Goal: Find specific page/section

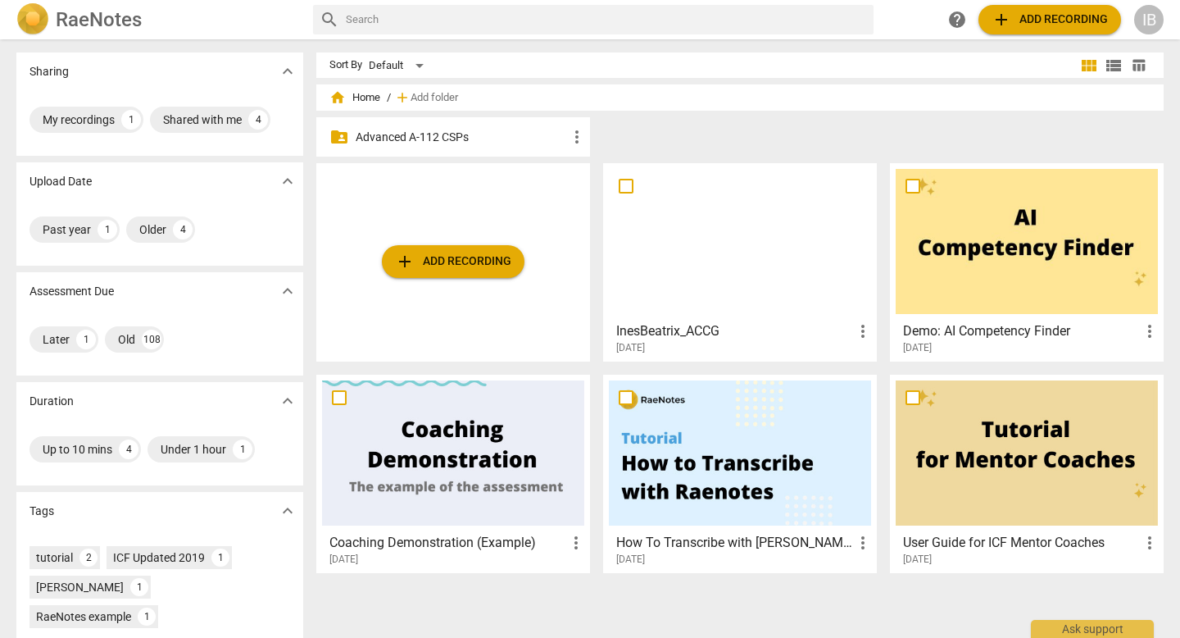
click at [675, 270] on div at bounding box center [740, 241] width 262 height 145
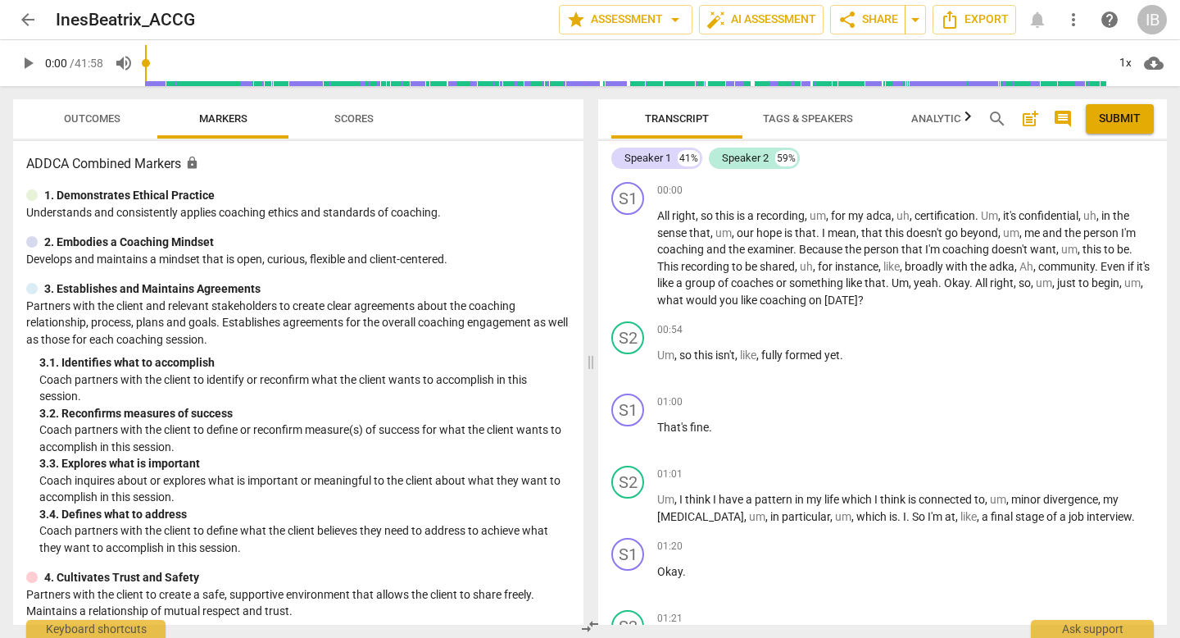
click at [797, 132] on button "Tags & Speakers" at bounding box center [808, 118] width 131 height 39
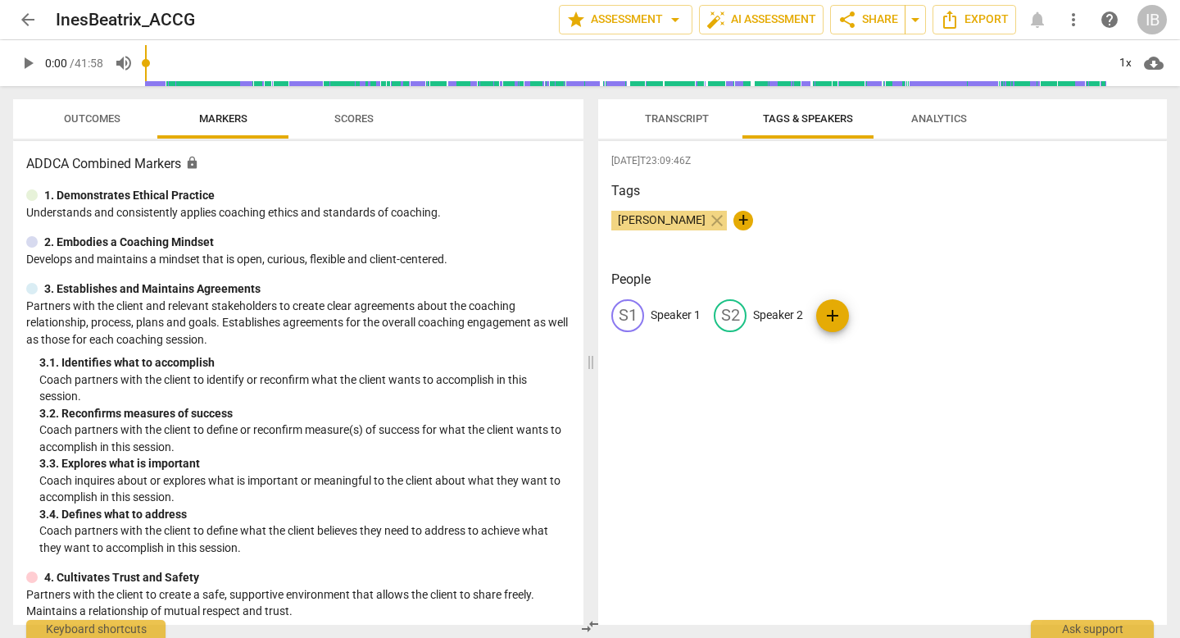
click at [946, 125] on span "Analytics" at bounding box center [939, 119] width 95 height 22
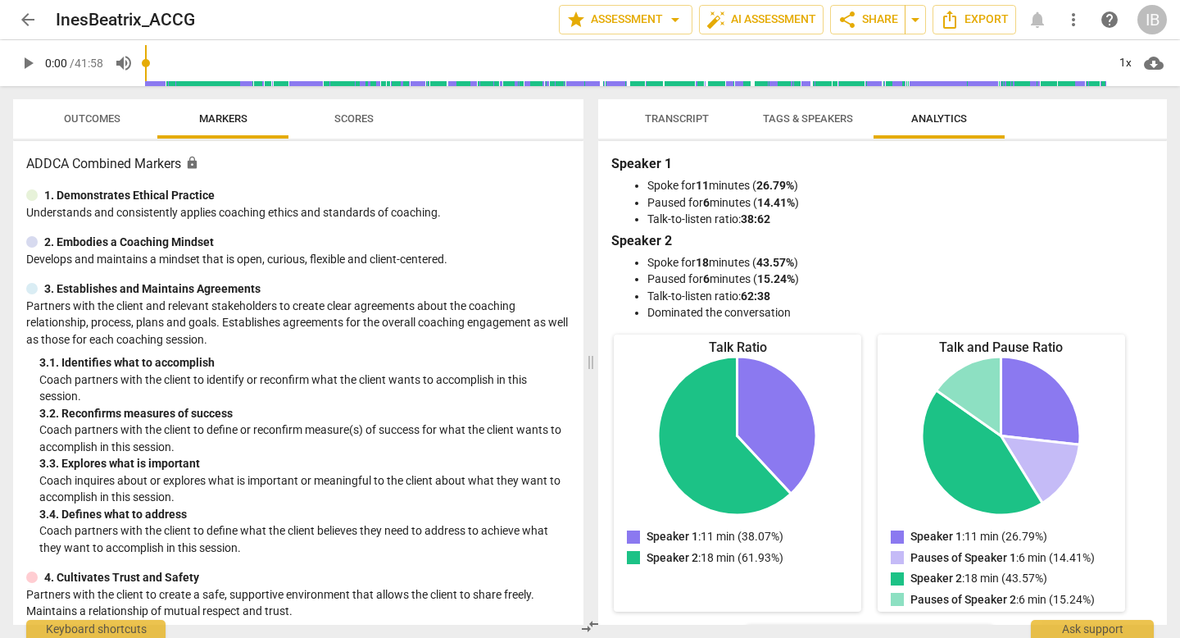
click at [358, 110] on span "Scores" at bounding box center [354, 119] width 79 height 22
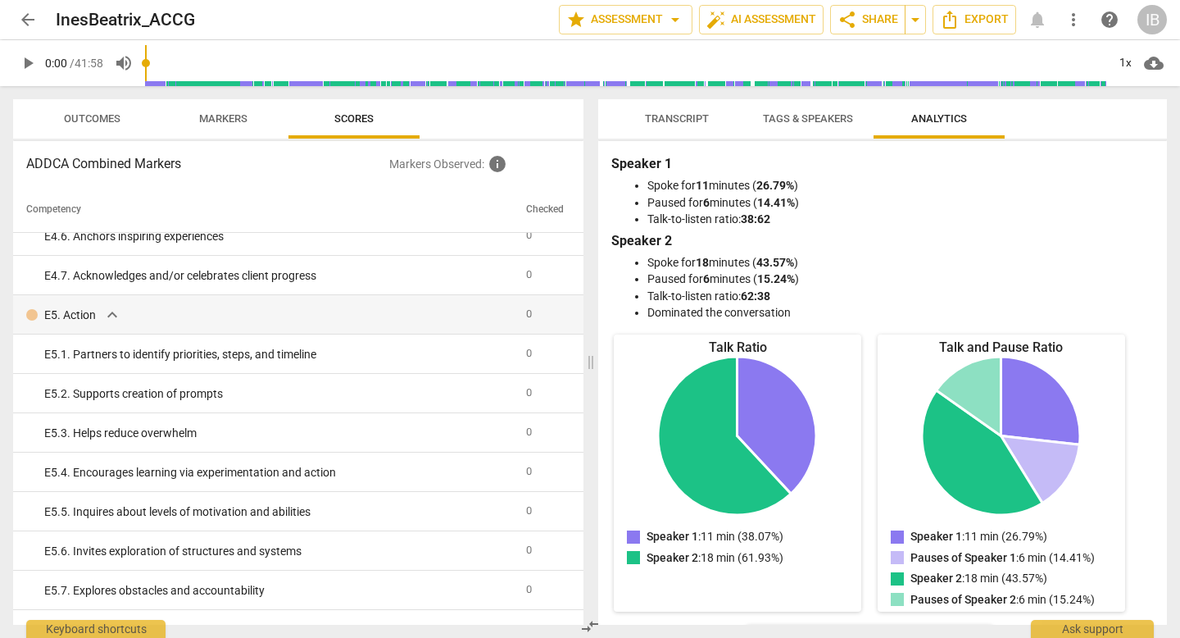
scroll to position [3276, 0]
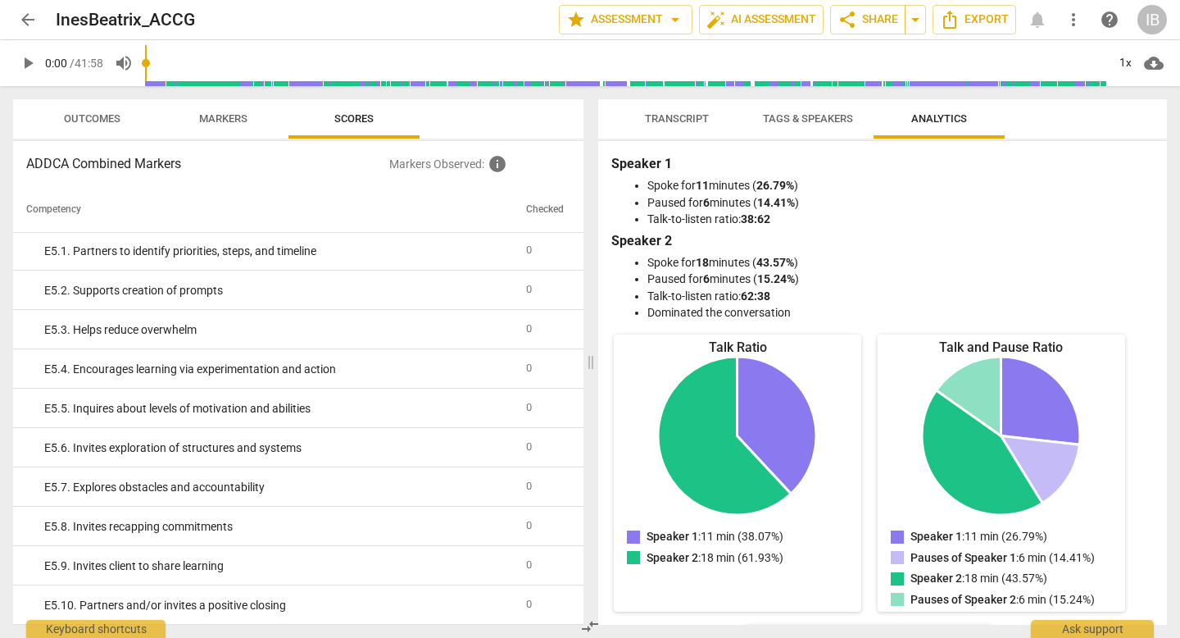
click at [234, 121] on span "Markers" at bounding box center [223, 118] width 48 height 12
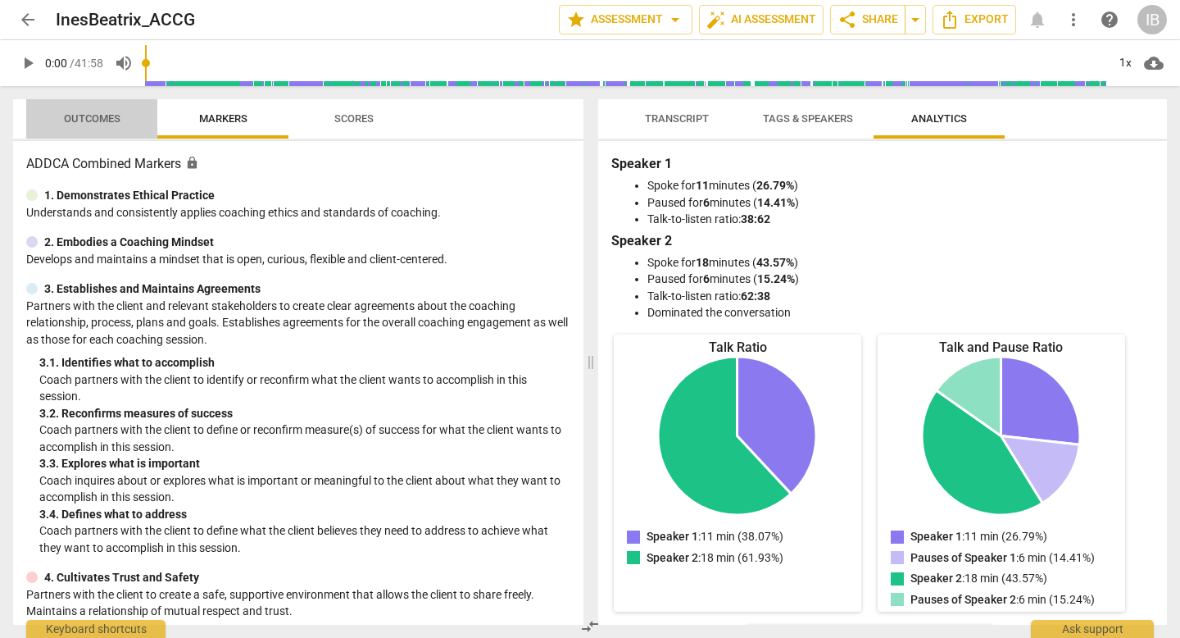
click at [84, 128] on span "Outcomes" at bounding box center [92, 119] width 96 height 22
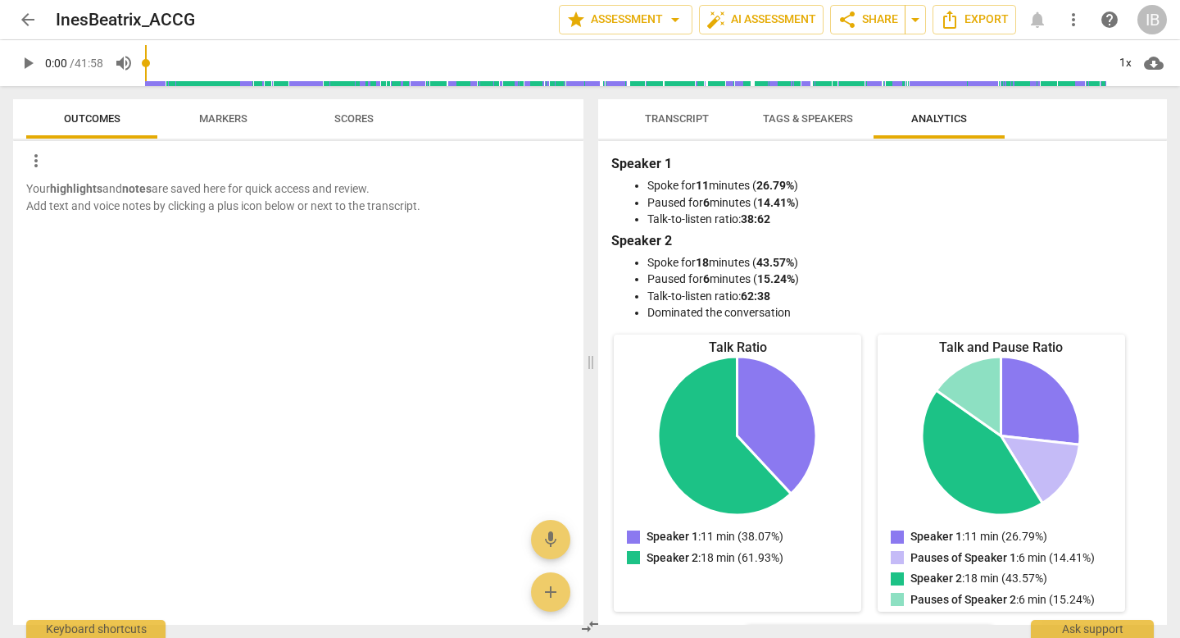
click at [683, 111] on span "Transcript" at bounding box center [676, 119] width 103 height 22
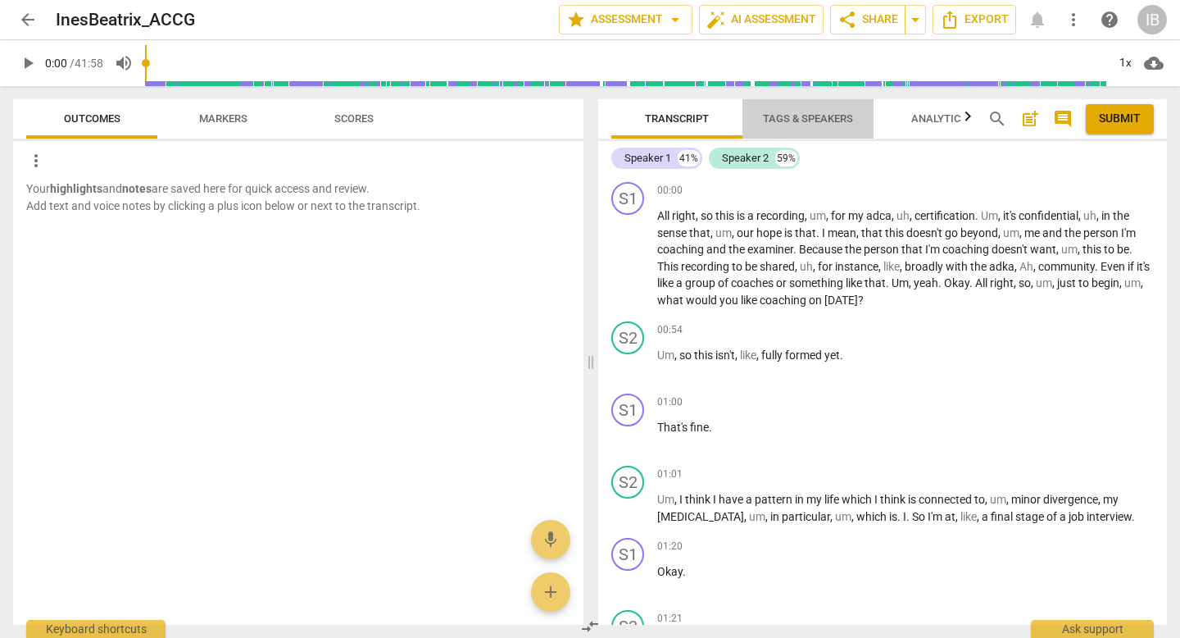
click at [809, 112] on span "Tags & Speakers" at bounding box center [808, 118] width 90 height 12
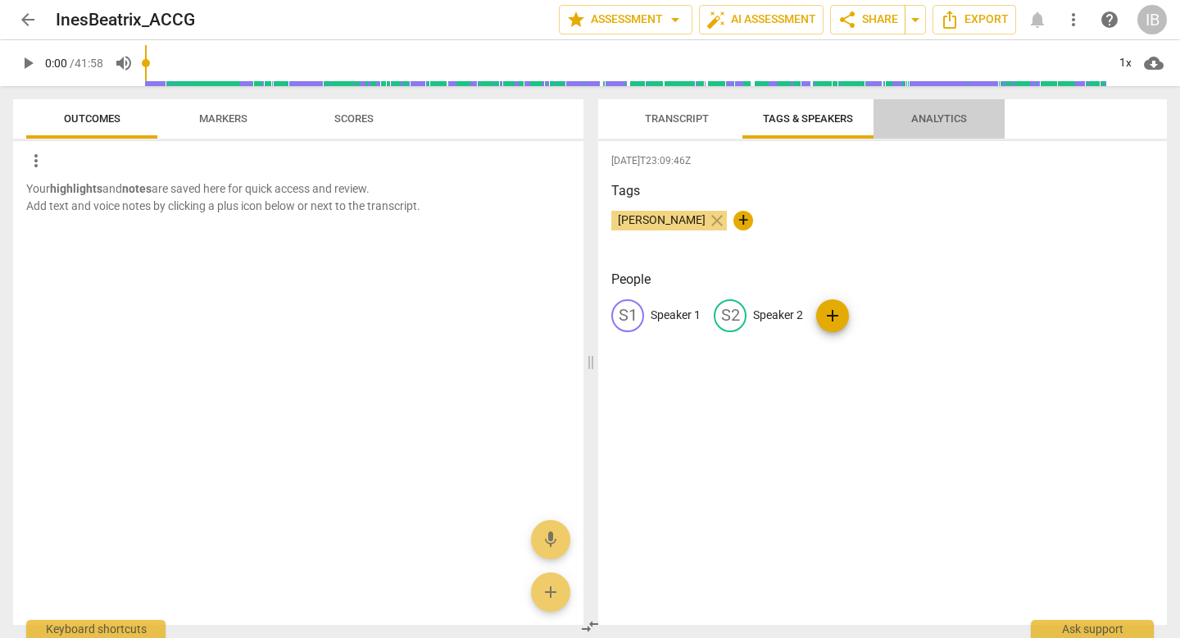
click at [945, 121] on span "Analytics" at bounding box center [940, 118] width 56 height 12
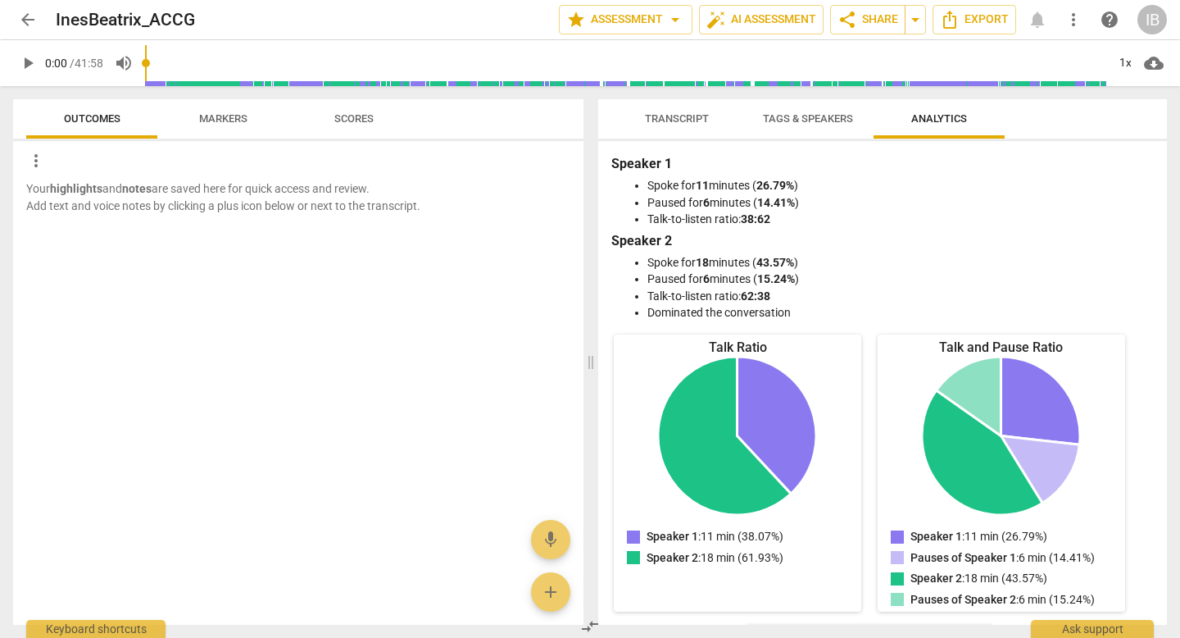
click at [24, 25] on span "arrow_back" at bounding box center [28, 20] width 20 height 20
